Goal: Browse casually

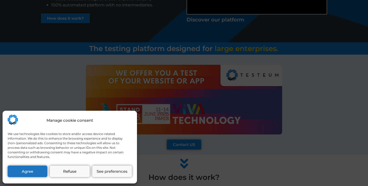
scroll to position [114, 0]
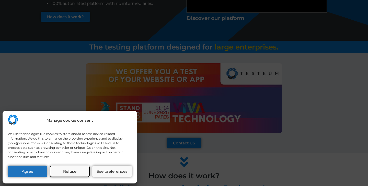
click at [76, 175] on button "Refuse" at bounding box center [70, 171] width 40 height 11
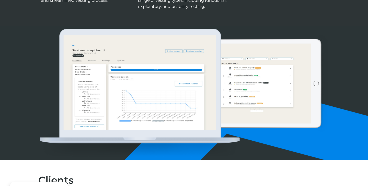
scroll to position [577, 0]
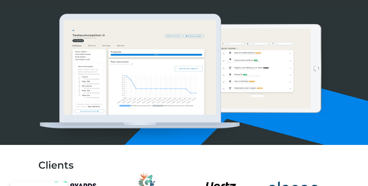
click at [146, 98] on img at bounding box center [183, 78] width 291 height 129
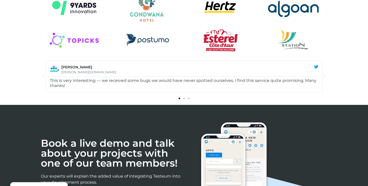
scroll to position [856, 0]
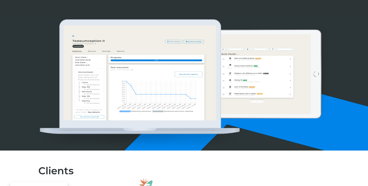
scroll to position [573, 0]
